Goal: Check status

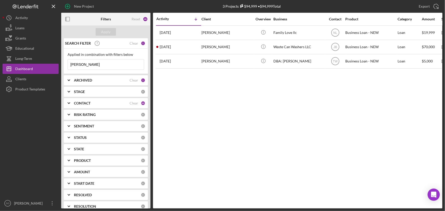
drag, startPoint x: 89, startPoint y: 63, endPoint x: 66, endPoint y: 64, distance: 23.0
click at [66, 64] on div "Applied in combination with filters below [PERSON_NAME] Icon/Menu Close" at bounding box center [106, 61] width 84 height 25
type input "e"
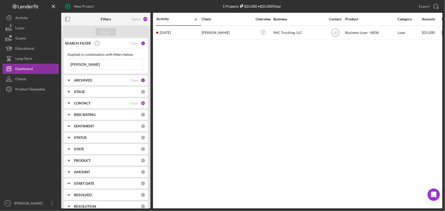
drag, startPoint x: 110, startPoint y: 61, endPoint x: 70, endPoint y: 66, distance: 40.6
click at [70, 66] on input "[PERSON_NAME]" at bounding box center [106, 64] width 76 height 10
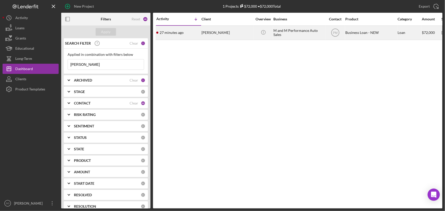
type input "[PERSON_NAME]"
click at [201, 36] on td "[PERSON_NAME]" at bounding box center [227, 32] width 52 height 14
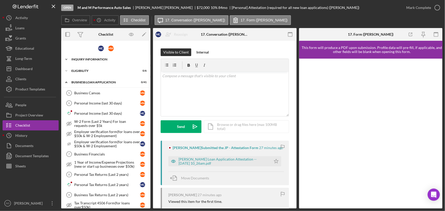
click at [85, 58] on div "INQUIRY INFORMATION" at bounding box center [107, 59] width 73 height 3
